Goal: Task Accomplishment & Management: Manage account settings

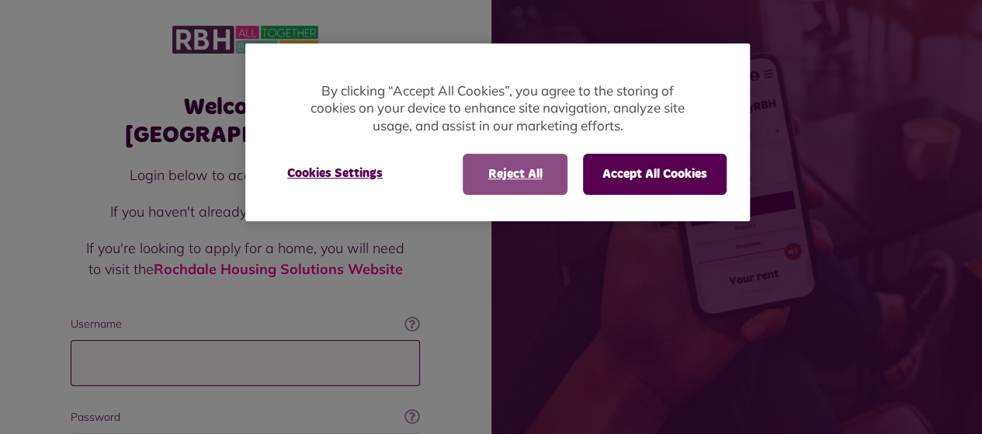
type input "**********"
click at [497, 184] on button "Reject All" at bounding box center [515, 174] width 105 height 40
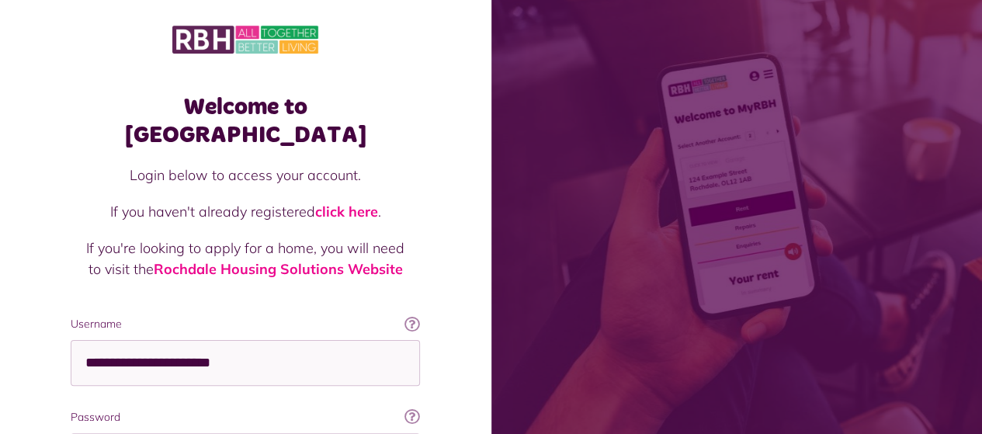
click at [14, 345] on div "Welcome to MyRBH Login below to access your account. If you haven't already reg…" at bounding box center [245, 312] width 491 height 624
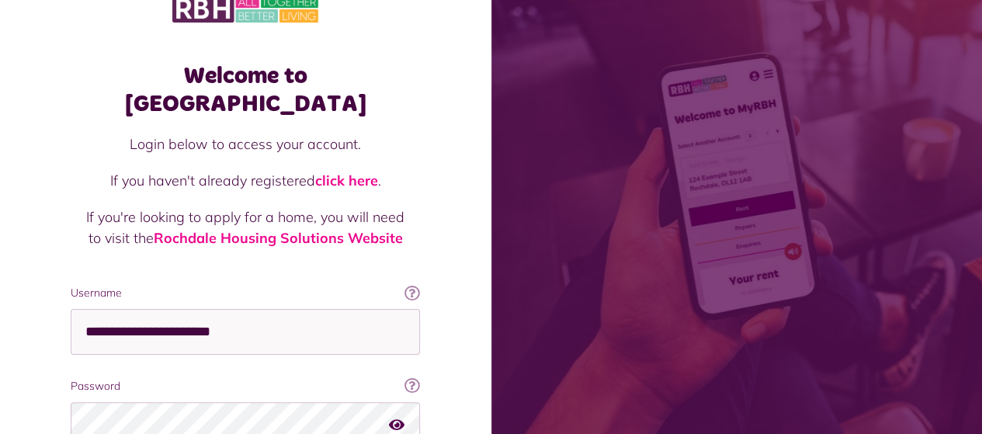
scroll to position [124, 0]
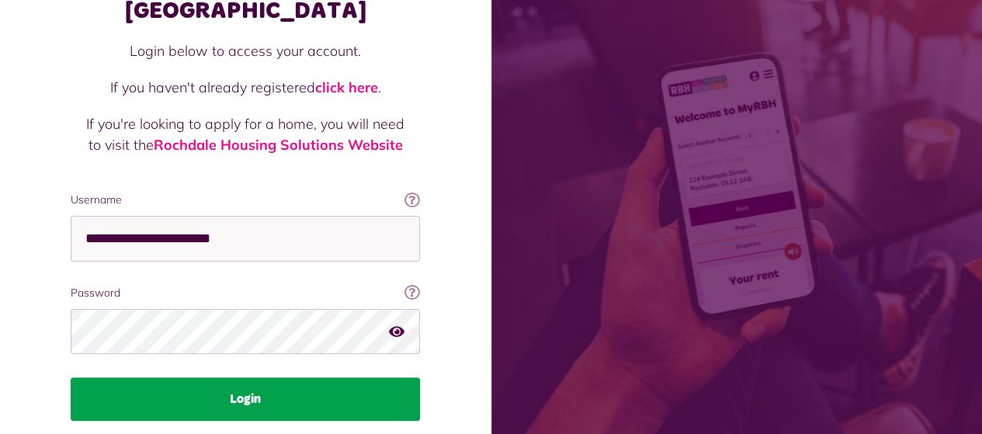
click at [116, 384] on button "Login" at bounding box center [245, 398] width 349 height 43
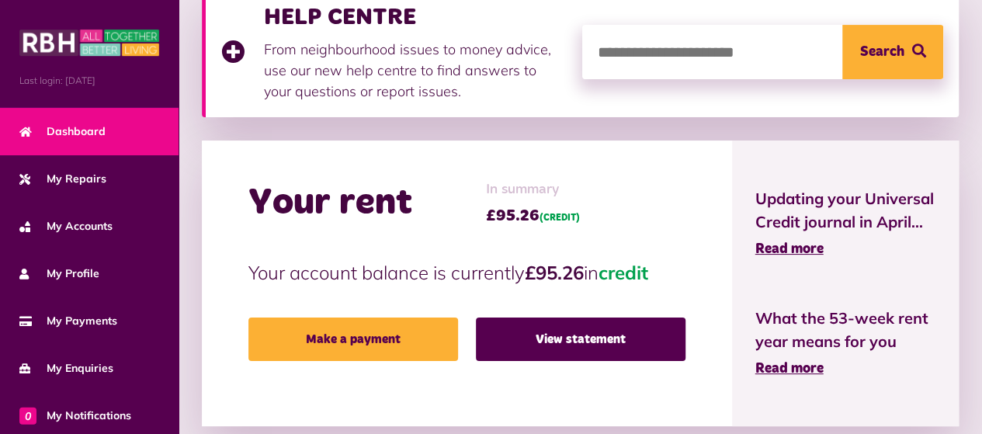
scroll to position [248, 0]
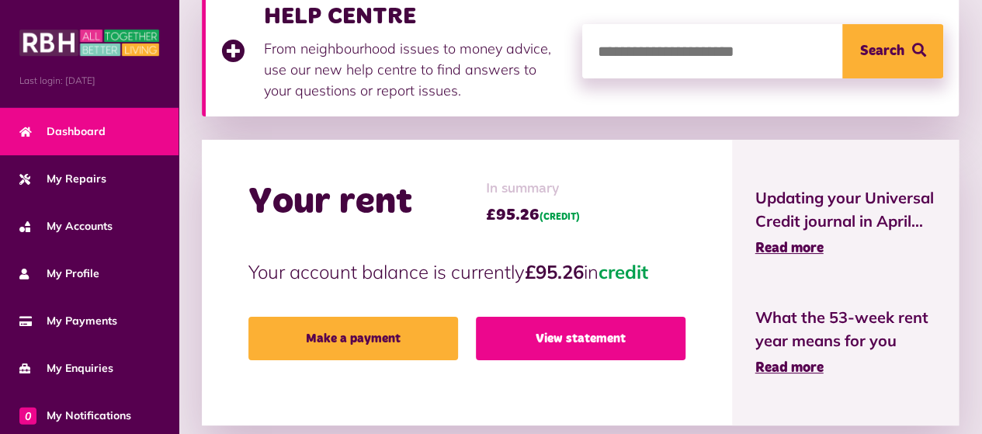
click at [561, 349] on link "View statement" at bounding box center [581, 338] width 210 height 43
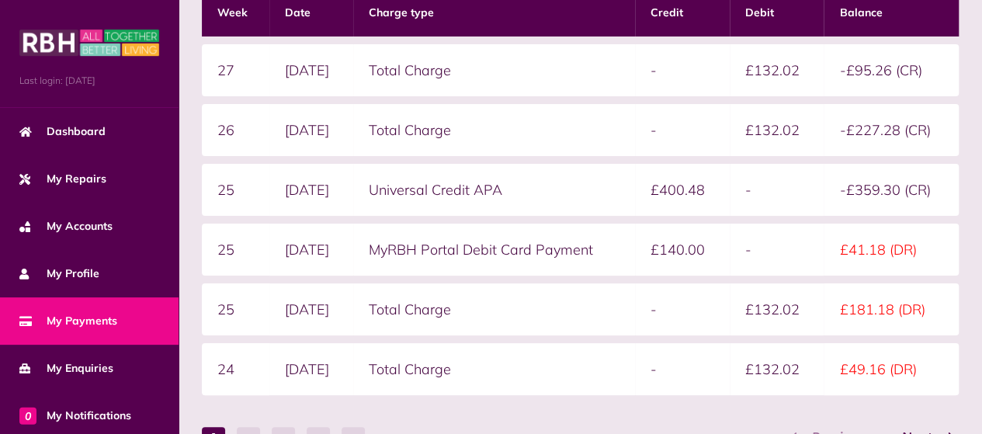
scroll to position [342, 0]
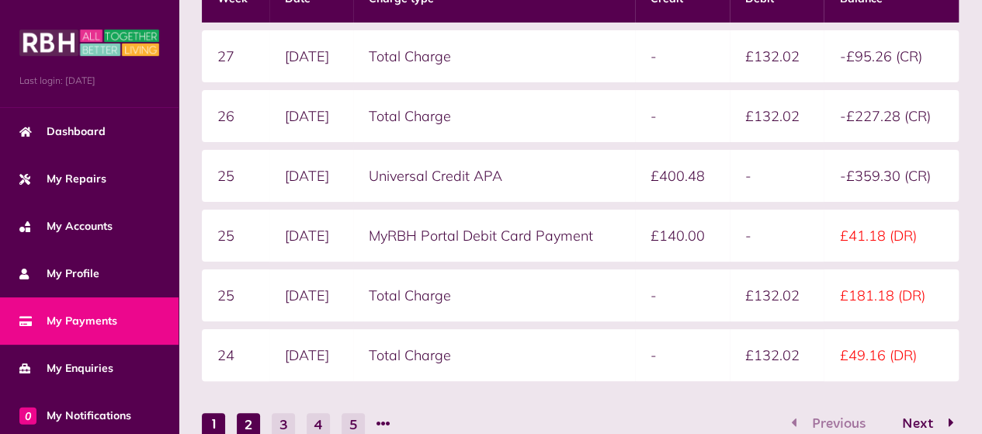
click at [244, 422] on button "2" at bounding box center [248, 424] width 23 height 23
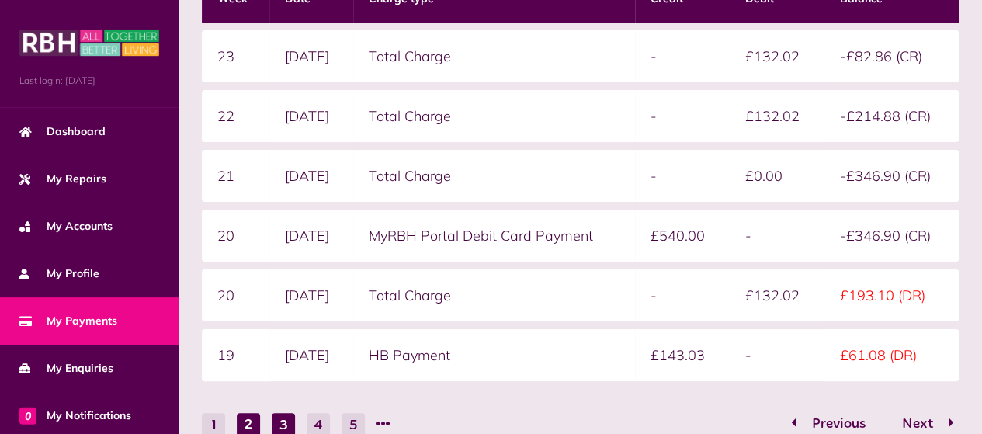
click at [288, 418] on button "3" at bounding box center [283, 424] width 23 height 23
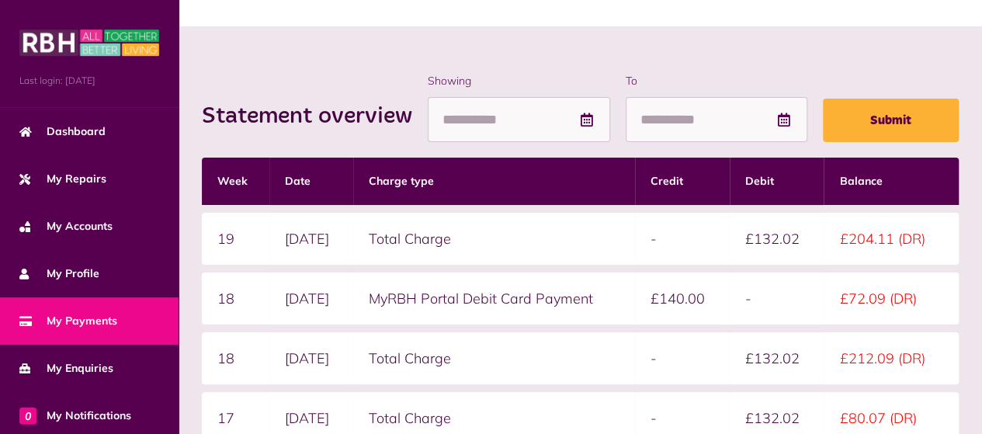
scroll to position [0, 0]
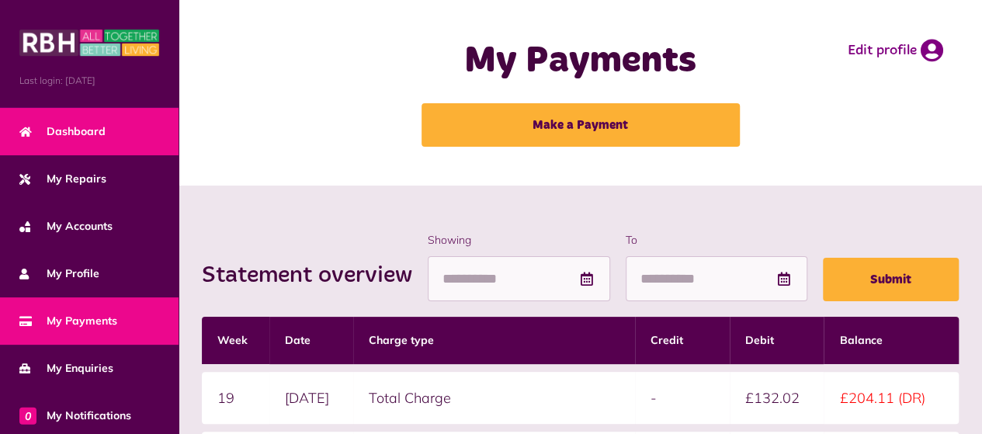
click at [148, 128] on link "Dashboard" at bounding box center [89, 131] width 179 height 47
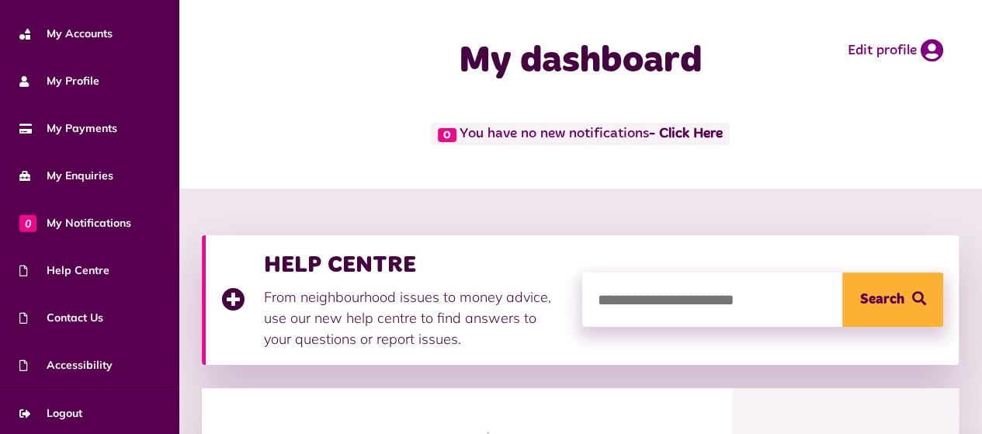
scroll to position [193, 0]
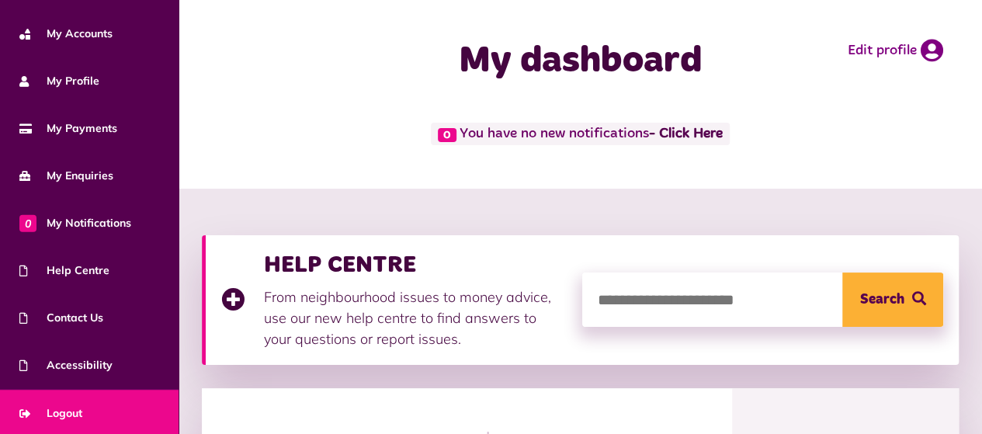
click at [129, 404] on link "Logout" at bounding box center [89, 413] width 179 height 47
